Goal: Find specific page/section: Find specific page/section

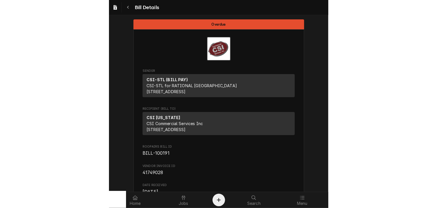
scroll to position [541, 0]
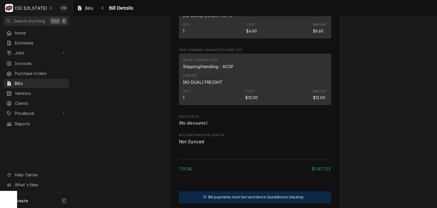
click at [42, 7] on div "C CSI Kentucky" at bounding box center [28, 7] width 51 height 11
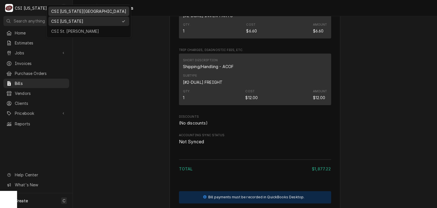
click at [55, 14] on div "CSI [US_STATE][GEOGRAPHIC_DATA]" at bounding box center [89, 11] width 79 height 7
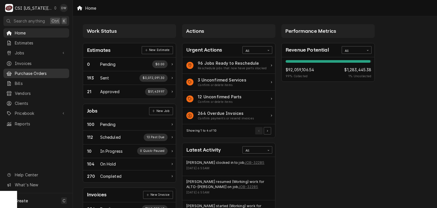
click at [29, 70] on span "Purchase Orders" at bounding box center [41, 73] width 52 height 6
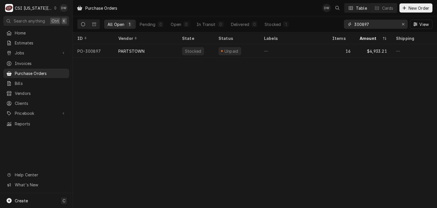
drag, startPoint x: 378, startPoint y: 25, endPoint x: 327, endPoint y: 23, distance: 51.6
click at [327, 23] on div "All Open 1 Pending 0 Open 0 In Transit 0 Delivered 0 Stocked 1 300897 View" at bounding box center [254, 24] width 355 height 16
paste input "401024562-00"
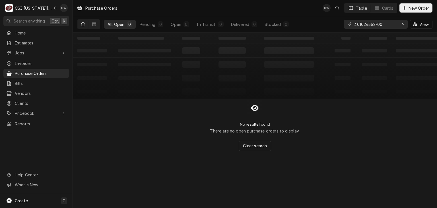
type input "401024562-00"
click at [31, 81] on span "Bills" at bounding box center [41, 83] width 52 height 6
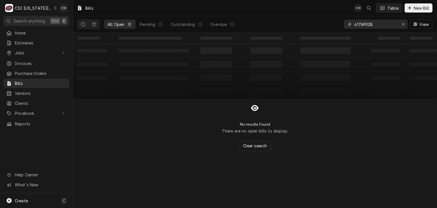
drag, startPoint x: 376, startPoint y: 25, endPoint x: 332, endPoint y: 22, distance: 44.5
click at [332, 22] on div "All Open 0 Pending 0 Outstanding 0 Overdue 0 41749028 View" at bounding box center [254, 24] width 355 height 16
paste input "01024562-00"
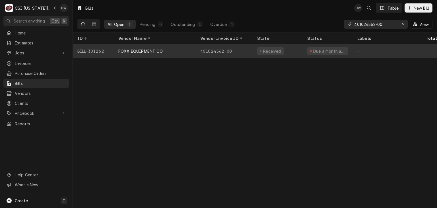
type input "401024562-00"
click at [140, 50] on div "FOXX EQUIPMENT CO" at bounding box center [140, 51] width 44 height 6
